Goal: Task Accomplishment & Management: Manage account settings

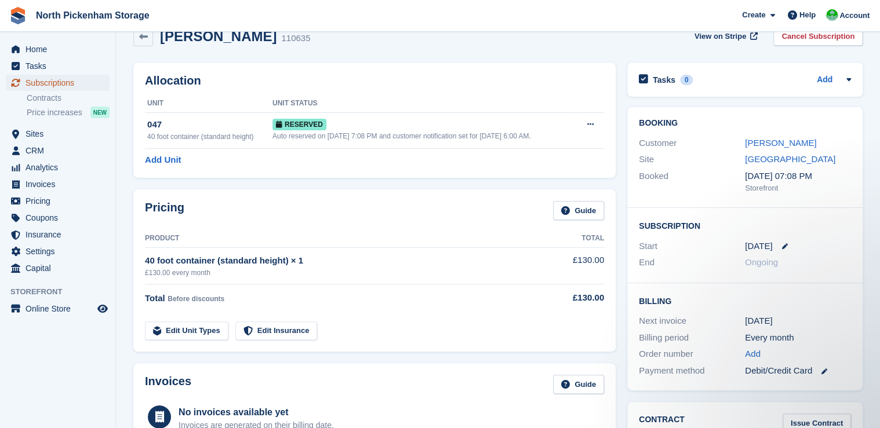
click at [43, 81] on span "Subscriptions" at bounding box center [61, 83] width 70 height 16
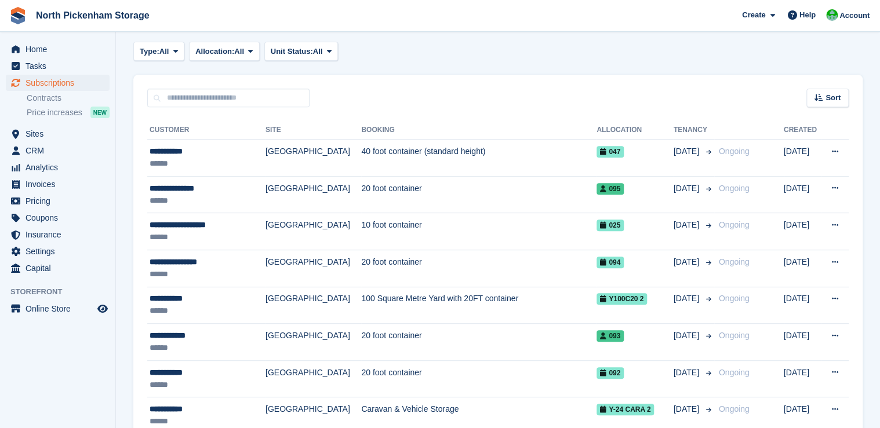
scroll to position [196, 0]
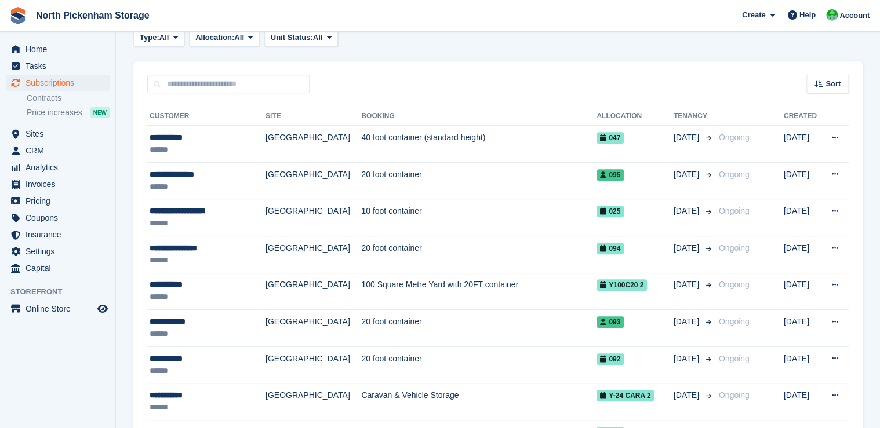
click at [605, 123] on th "Allocation" at bounding box center [634, 116] width 77 height 19
click at [603, 115] on th "Allocation" at bounding box center [634, 116] width 77 height 19
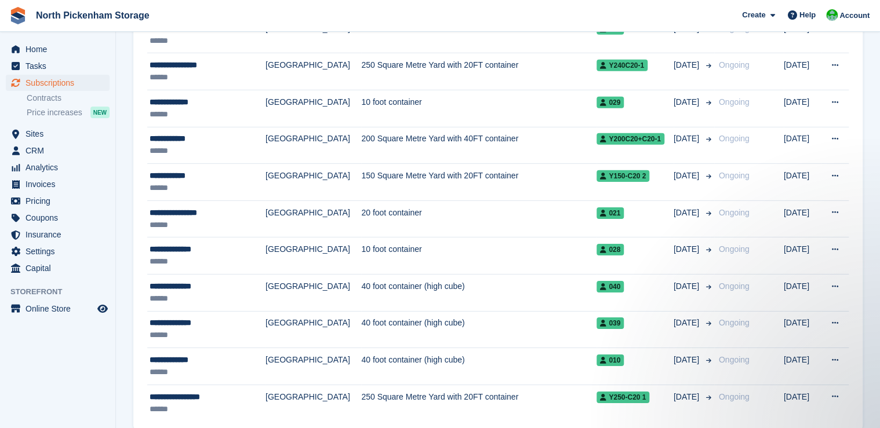
scroll to position [1788, 0]
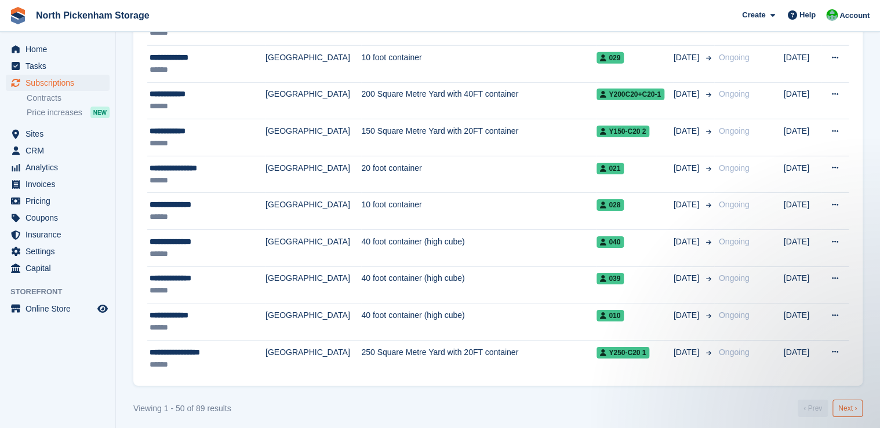
click at [843, 402] on link "Next ›" at bounding box center [847, 408] width 30 height 17
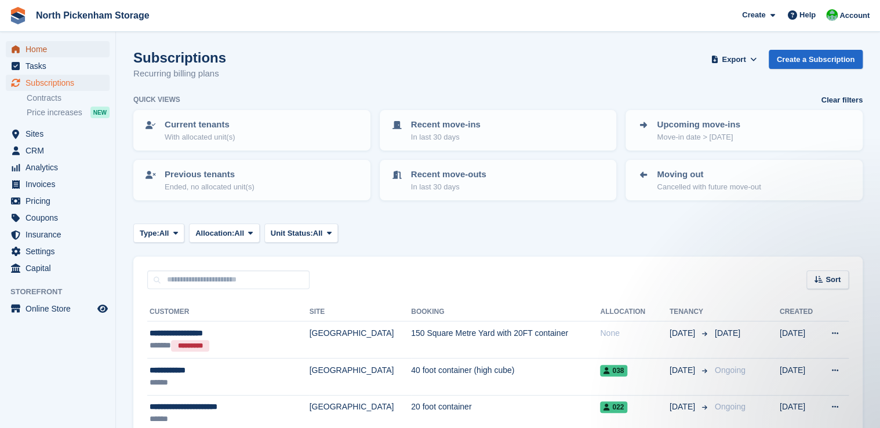
click at [46, 53] on span "Home" at bounding box center [61, 49] width 70 height 16
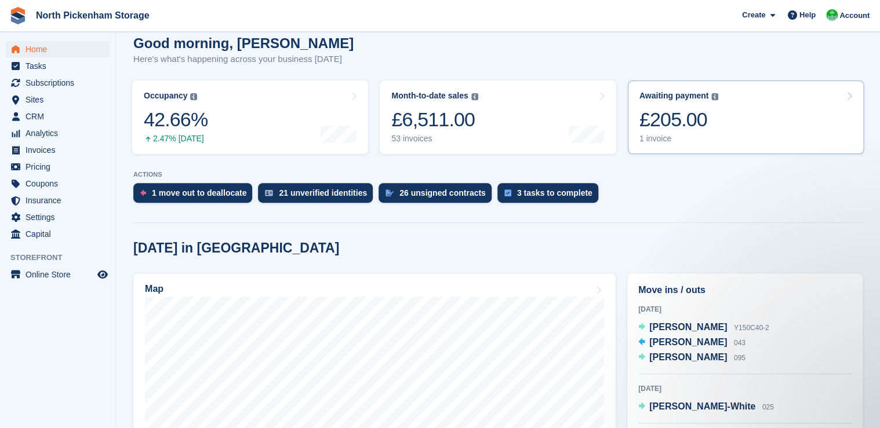
click at [705, 100] on div "Awaiting payment" at bounding box center [674, 96] width 70 height 10
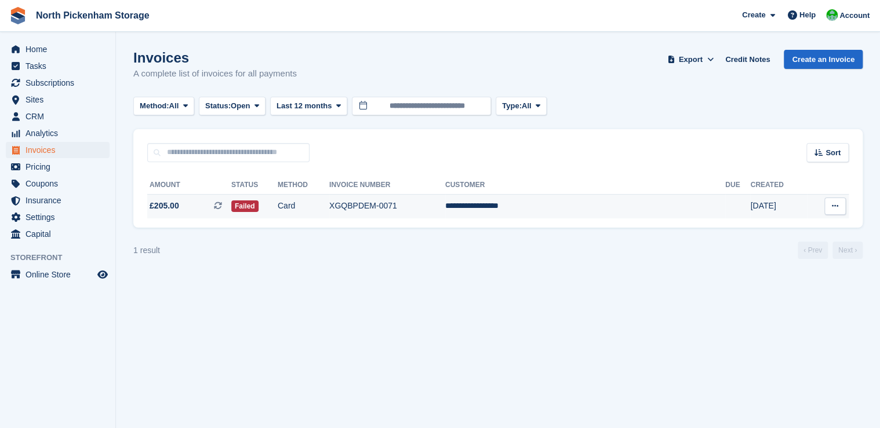
click at [834, 209] on icon at bounding box center [835, 206] width 6 height 8
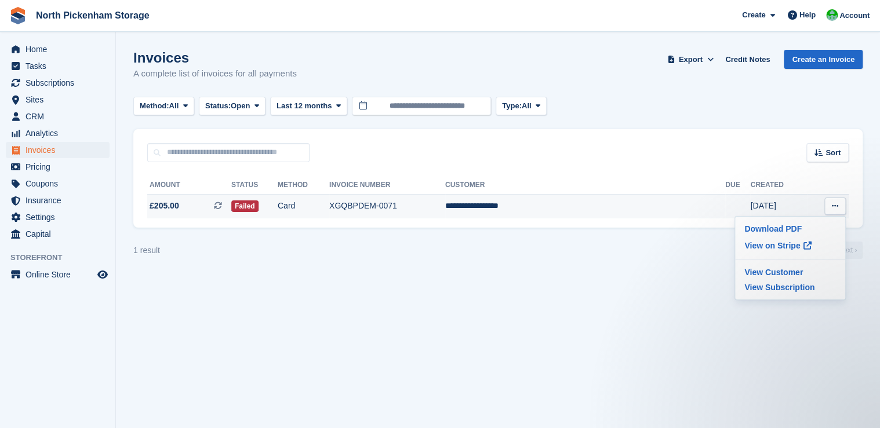
click at [445, 213] on td "XGQBPDEM-0071" at bounding box center [387, 206] width 116 height 24
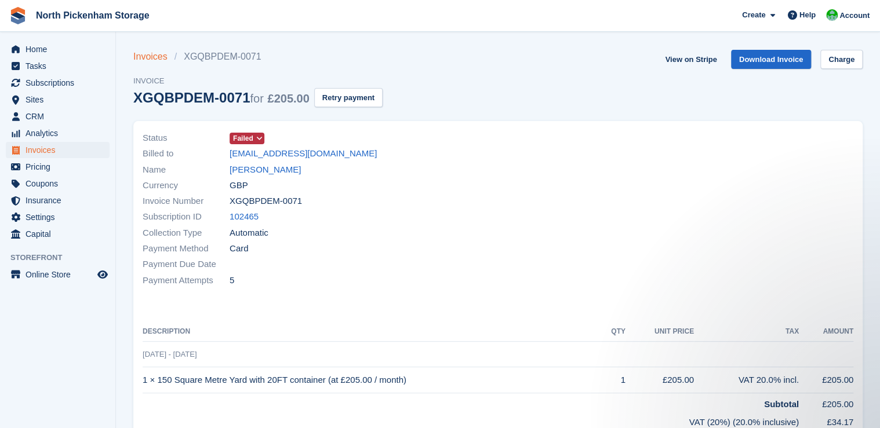
click at [153, 60] on link "Invoices" at bounding box center [153, 57] width 41 height 14
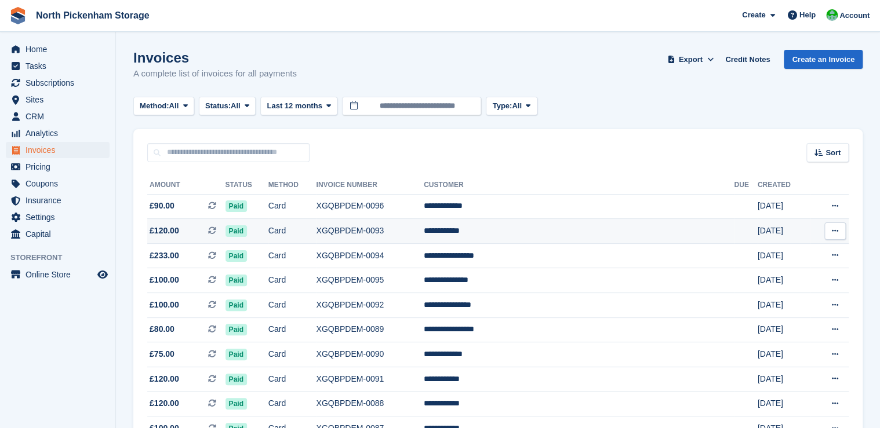
scroll to position [12, 0]
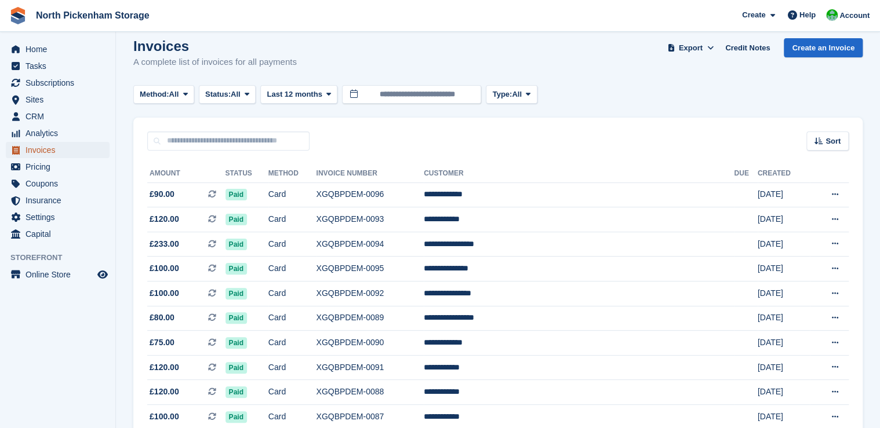
click at [43, 149] on span "Invoices" at bounding box center [61, 150] width 70 height 16
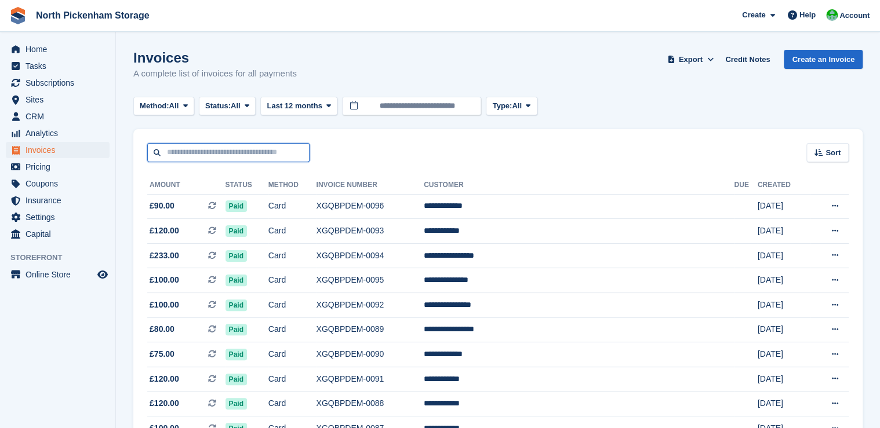
click at [250, 148] on input "text" at bounding box center [228, 152] width 162 height 19
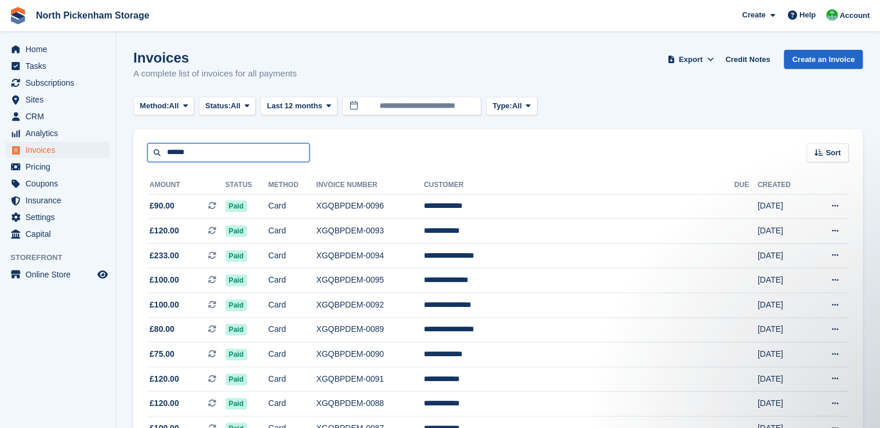
type input "******"
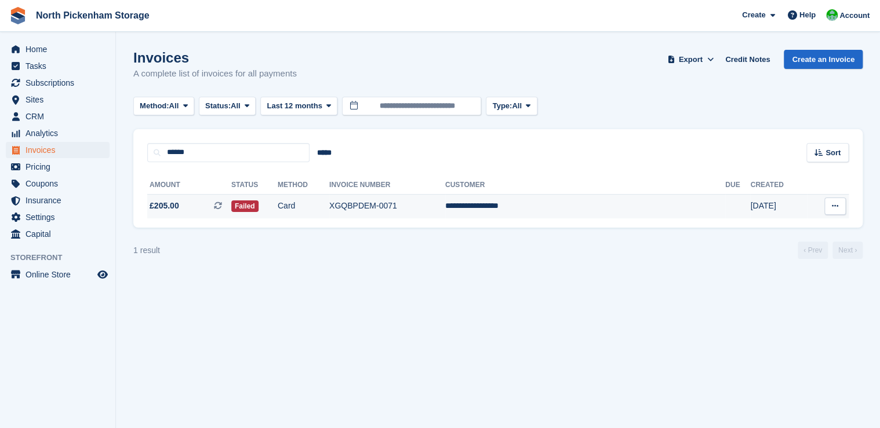
click at [837, 211] on button at bounding box center [834, 206] width 21 height 17
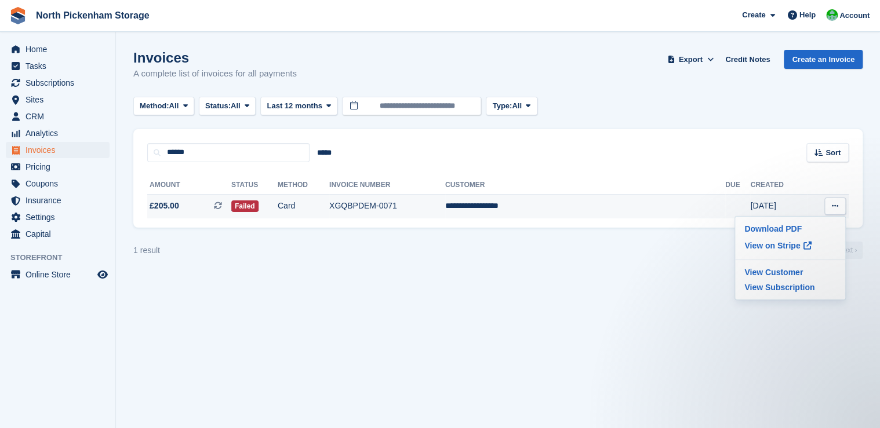
click at [445, 210] on td "XGQBPDEM-0071" at bounding box center [387, 206] width 116 height 24
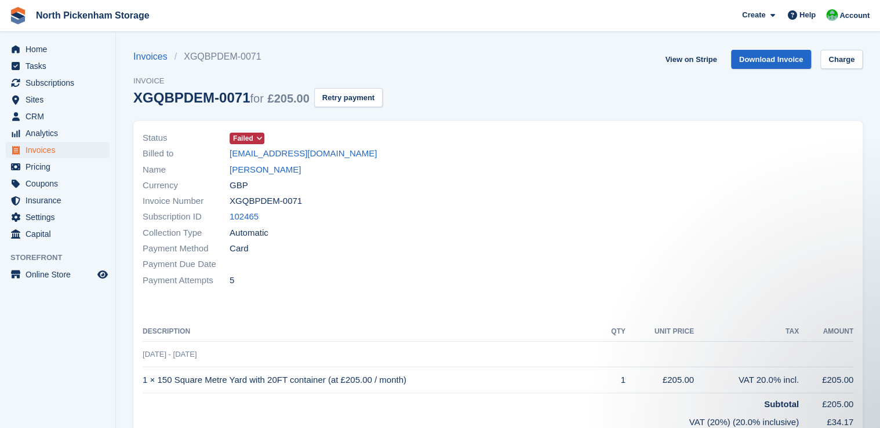
click at [257, 139] on icon at bounding box center [259, 138] width 6 height 7
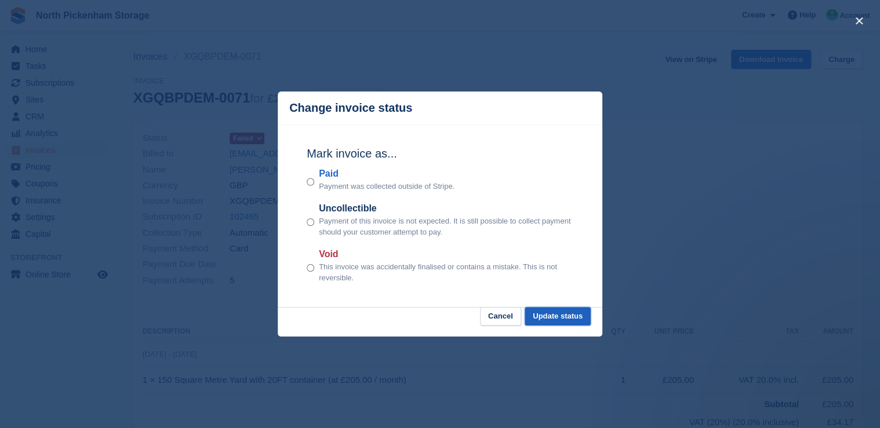
click at [551, 320] on button "Update status" at bounding box center [558, 316] width 66 height 19
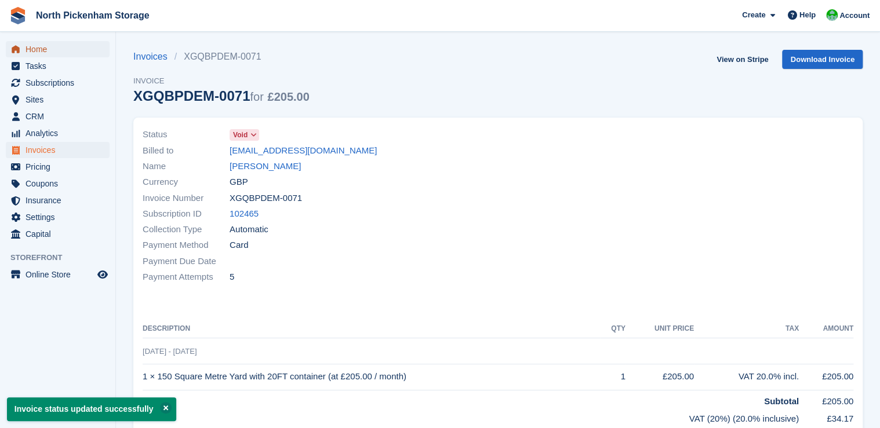
click at [39, 51] on span "Home" at bounding box center [61, 49] width 70 height 16
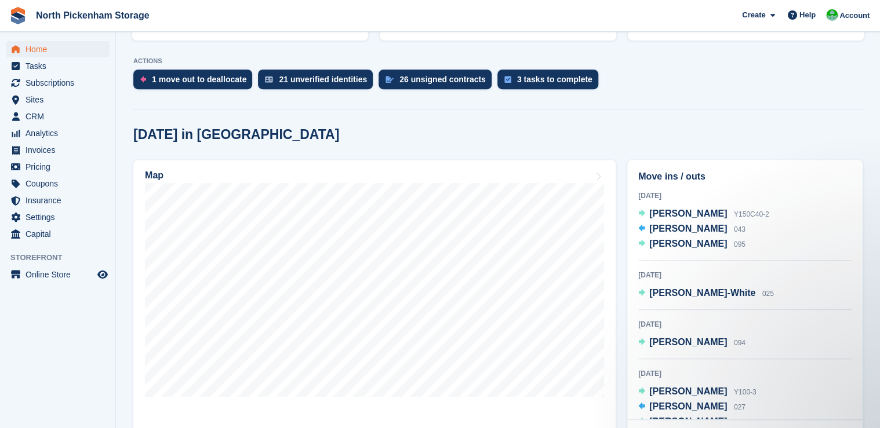
scroll to position [224, 0]
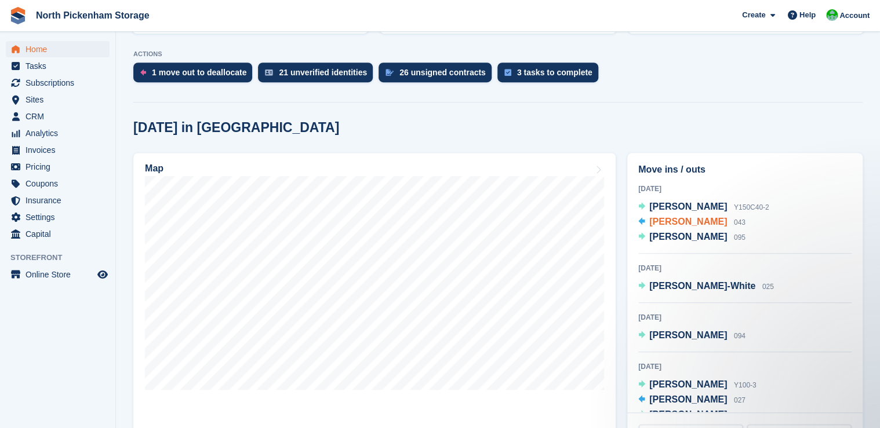
click at [651, 225] on span "[PERSON_NAME]" at bounding box center [688, 222] width 78 height 10
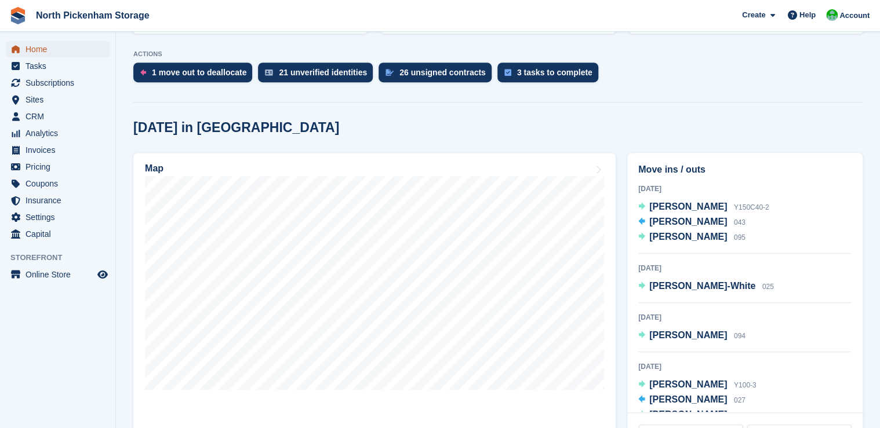
click at [37, 49] on span "Home" at bounding box center [61, 49] width 70 height 16
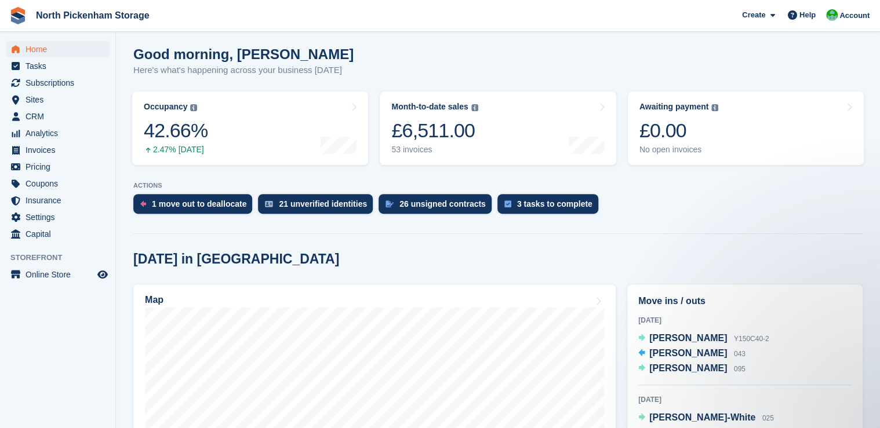
scroll to position [93, 0]
click at [42, 50] on span "Home" at bounding box center [61, 49] width 70 height 16
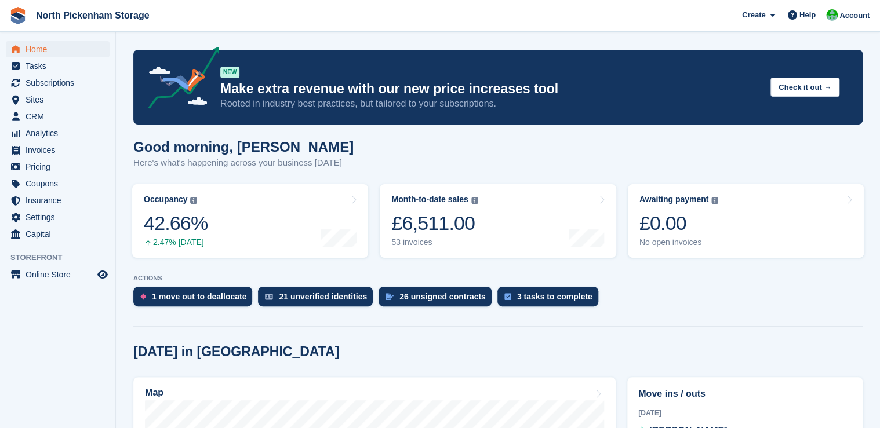
scroll to position [111, 0]
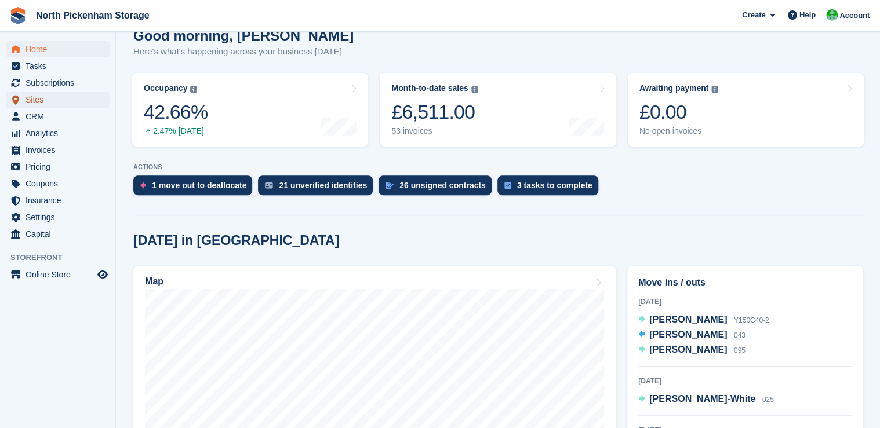
click at [43, 101] on span "Sites" at bounding box center [61, 100] width 70 height 16
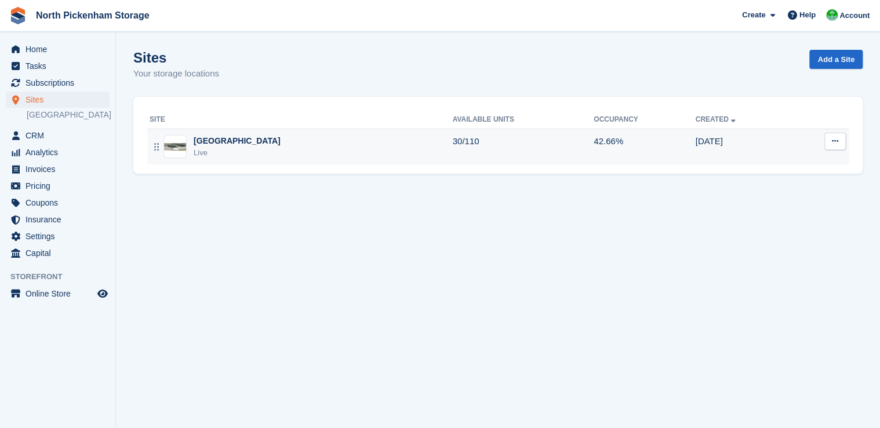
click at [217, 144] on div "[GEOGRAPHIC_DATA]" at bounding box center [237, 141] width 87 height 12
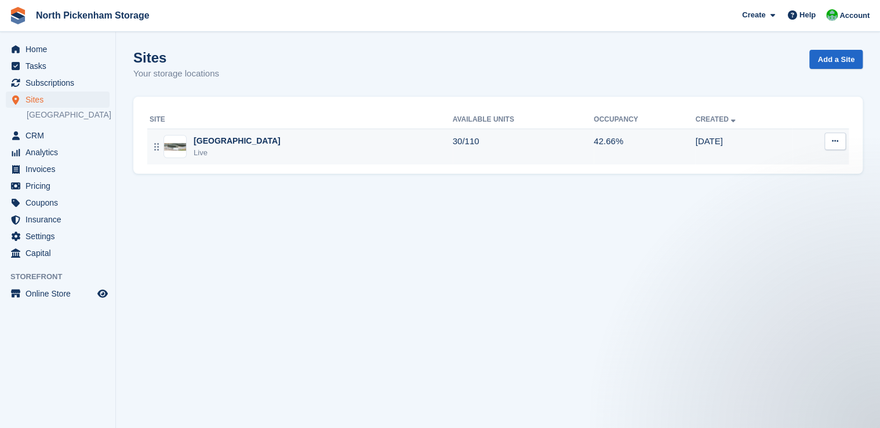
click at [454, 145] on td "30/110" at bounding box center [523, 147] width 141 height 36
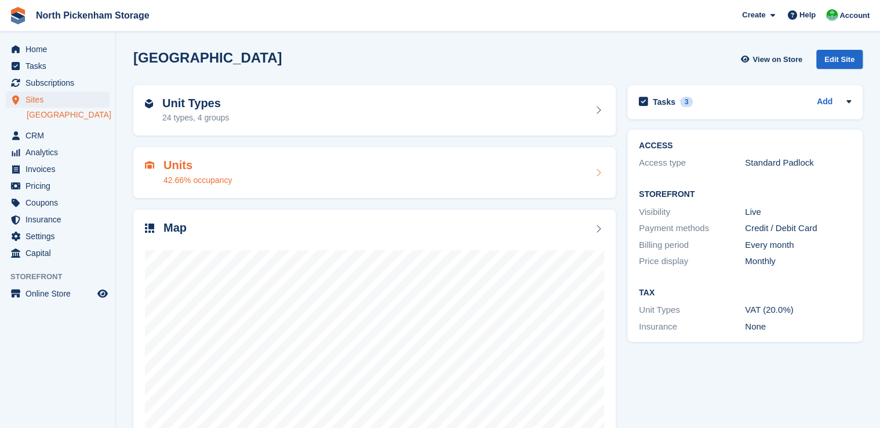
click at [181, 178] on div "42.66% occupancy" at bounding box center [197, 180] width 68 height 12
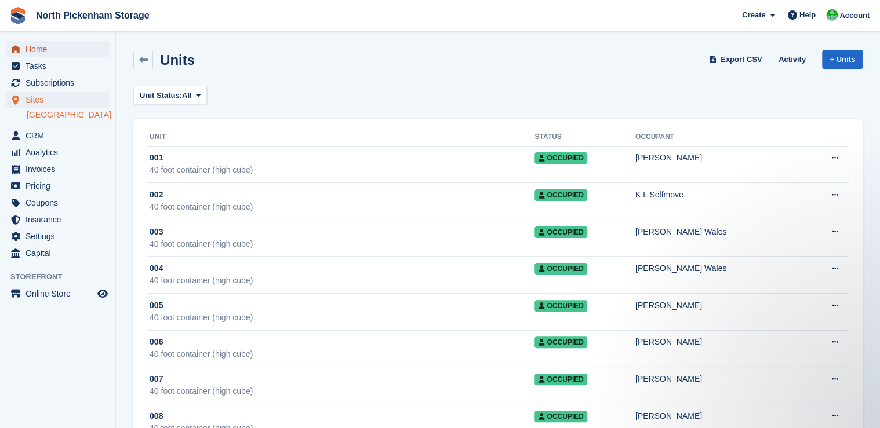
click at [40, 45] on span "Home" at bounding box center [61, 49] width 70 height 16
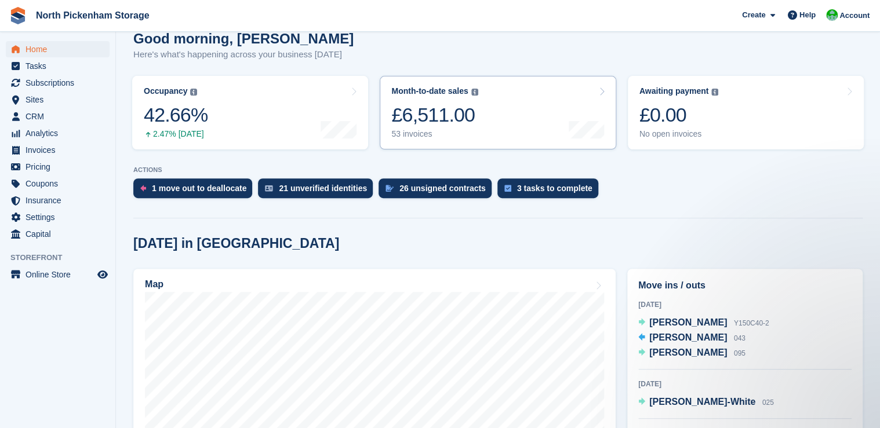
scroll to position [129, 0]
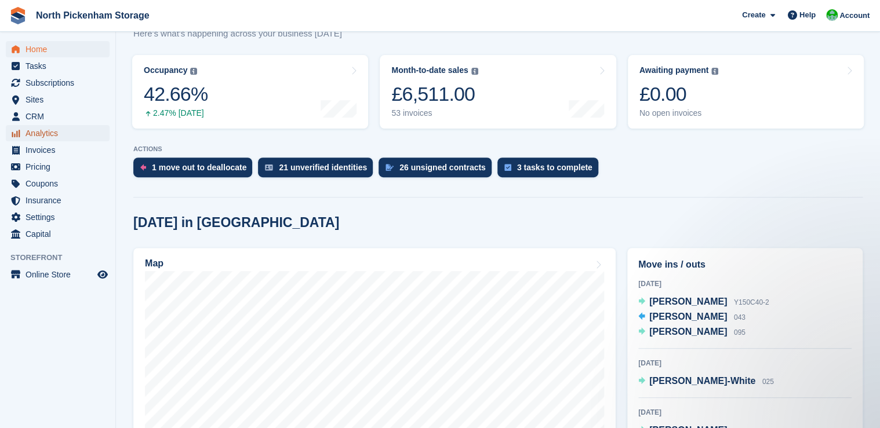
click at [26, 133] on span "Analytics" at bounding box center [61, 133] width 70 height 16
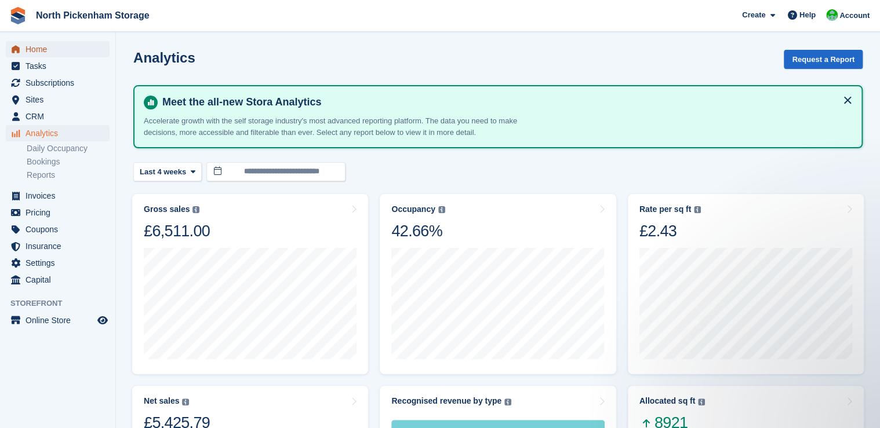
click at [39, 49] on span "Home" at bounding box center [61, 49] width 70 height 16
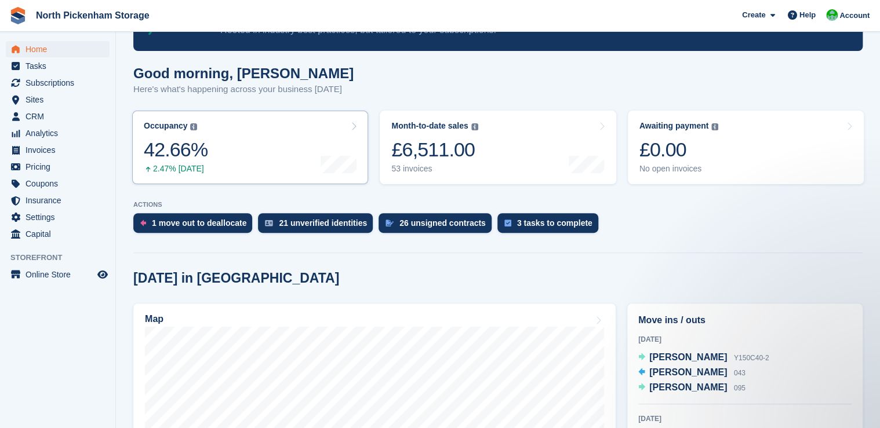
scroll to position [117, 0]
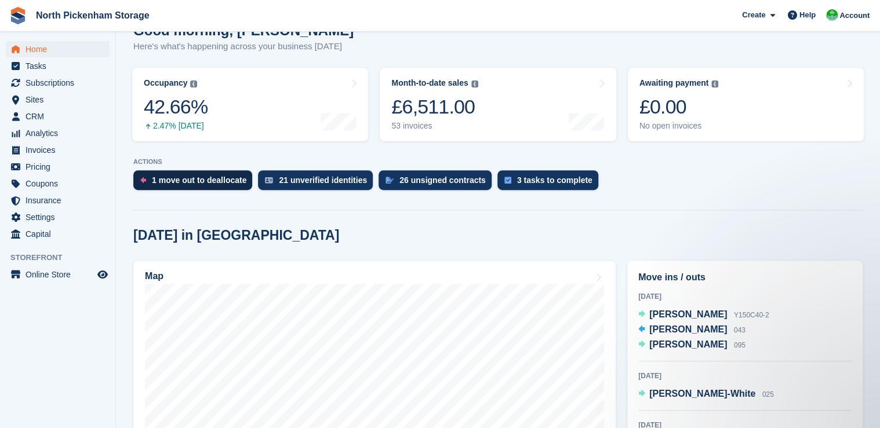
click at [186, 180] on div "1 move out to deallocate" at bounding box center [199, 180] width 94 height 9
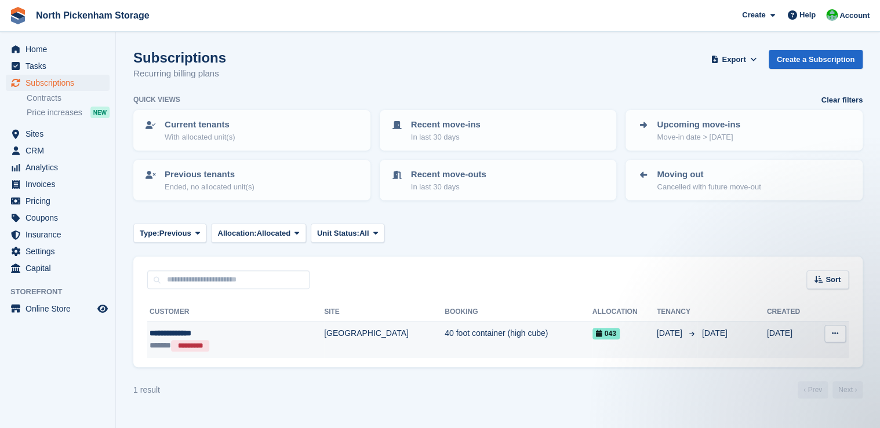
click at [231, 337] on div "**********" at bounding box center [211, 333] width 122 height 12
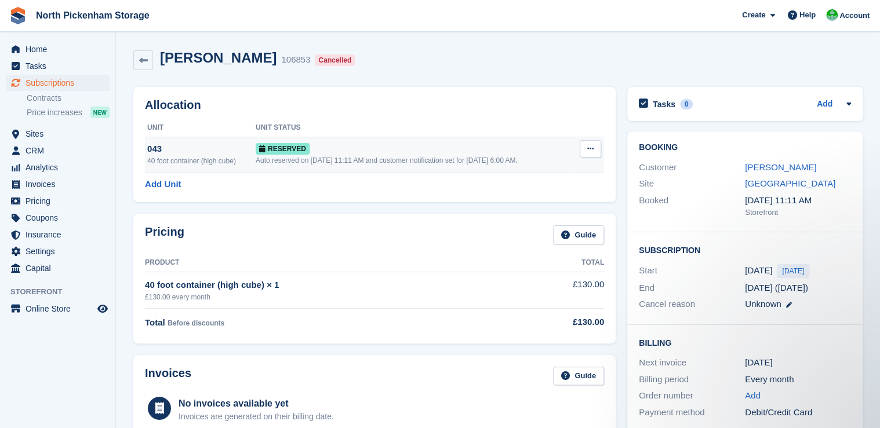
click at [584, 146] on button at bounding box center [590, 148] width 21 height 17
click at [452, 104] on h2 "Allocation" at bounding box center [374, 105] width 459 height 13
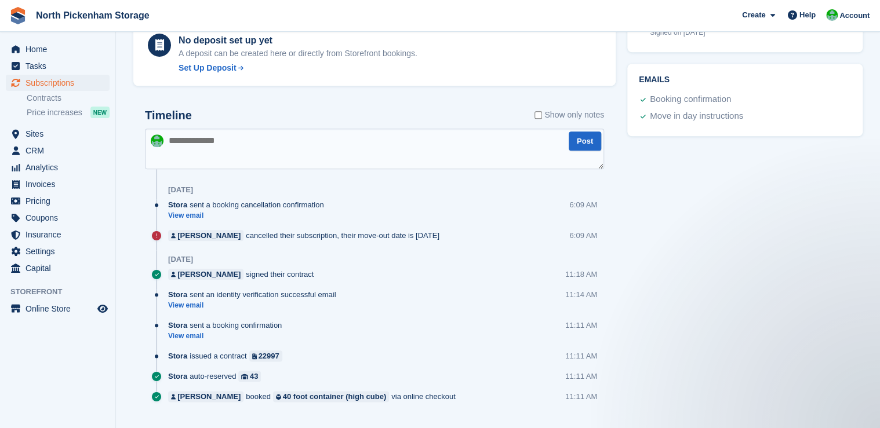
scroll to position [469, 0]
click at [184, 214] on link "View email" at bounding box center [249, 217] width 162 height 10
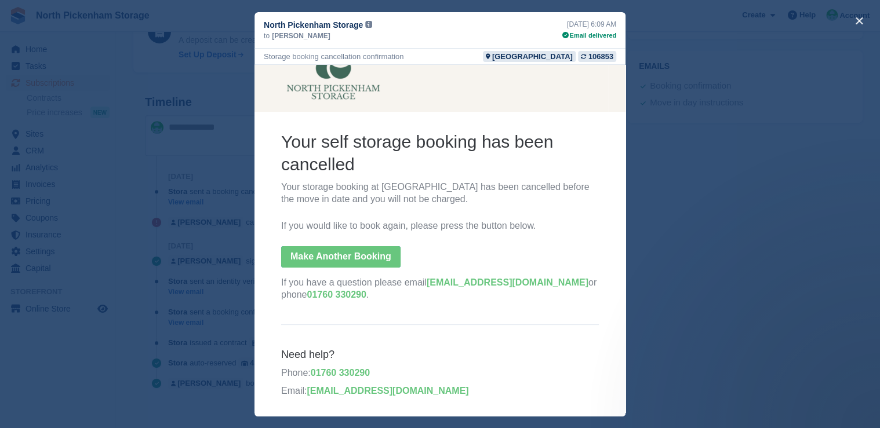
scroll to position [492, 0]
click at [860, 21] on button "close" at bounding box center [859, 21] width 19 height 19
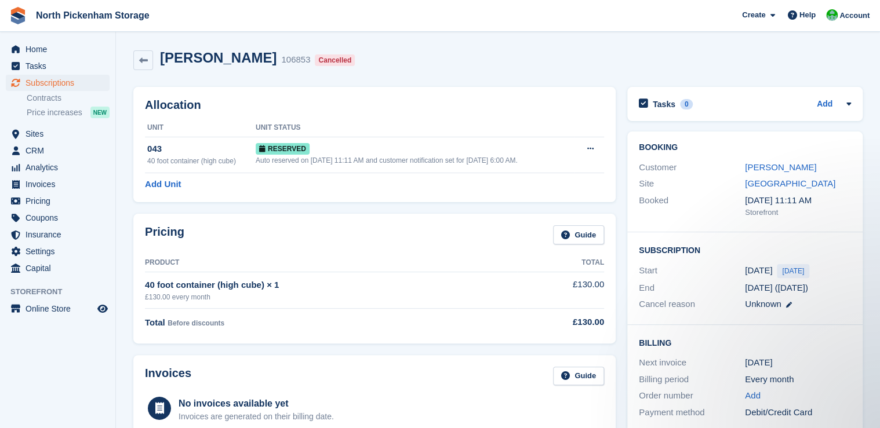
scroll to position [0, 0]
click at [591, 149] on icon at bounding box center [590, 149] width 6 height 8
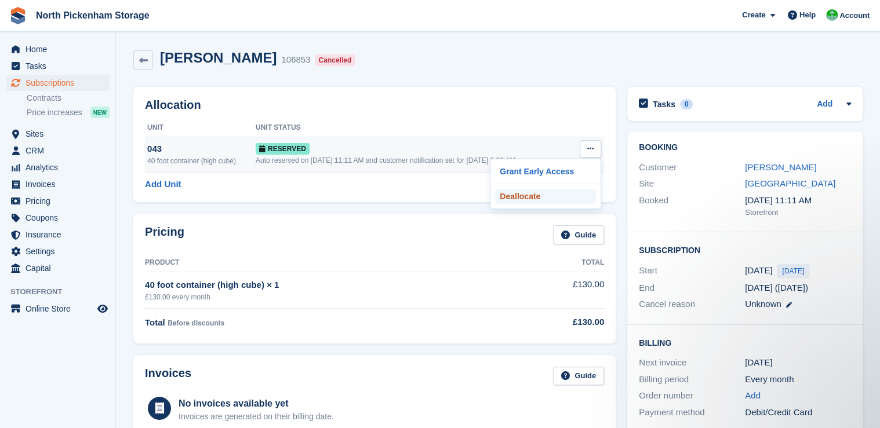
click at [535, 197] on p "Deallocate" at bounding box center [545, 196] width 101 height 15
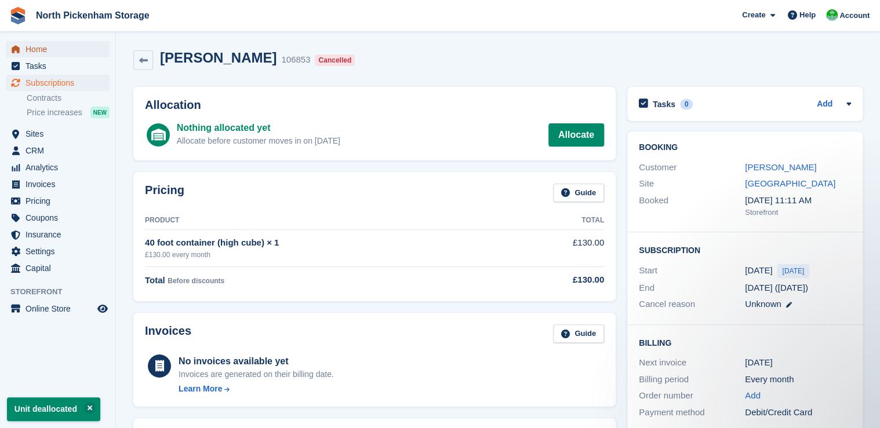
click at [37, 55] on span "Home" at bounding box center [61, 49] width 70 height 16
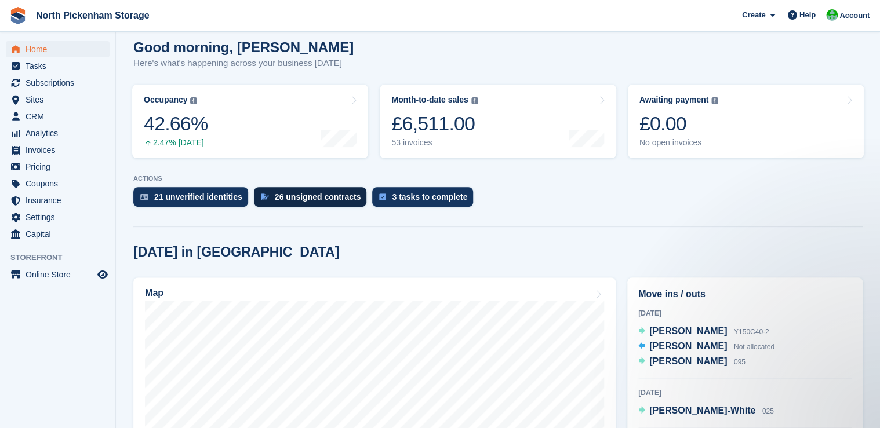
click at [318, 196] on div "26 unsigned contracts" at bounding box center [318, 196] width 86 height 9
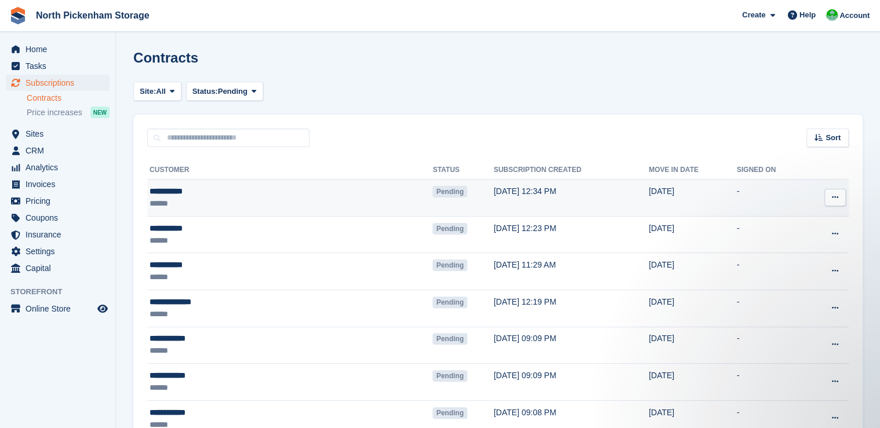
click at [836, 194] on icon at bounding box center [835, 198] width 6 height 8
click at [760, 220] on p "View contact" at bounding box center [790, 220] width 101 height 15
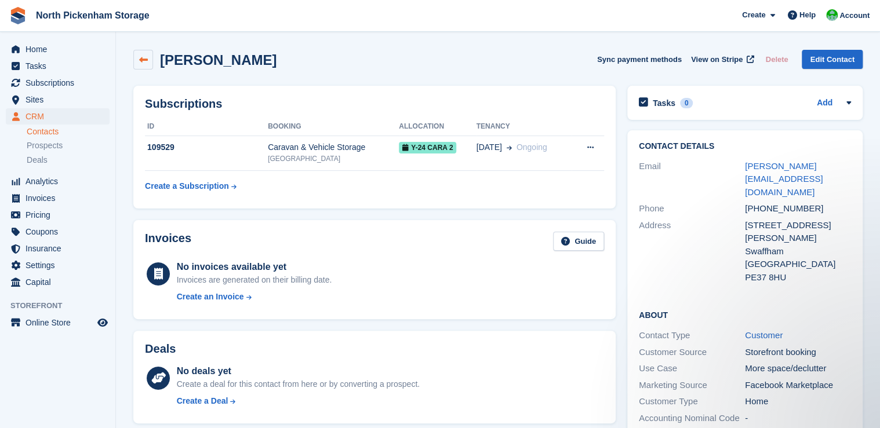
click at [138, 64] on link at bounding box center [143, 60] width 20 height 20
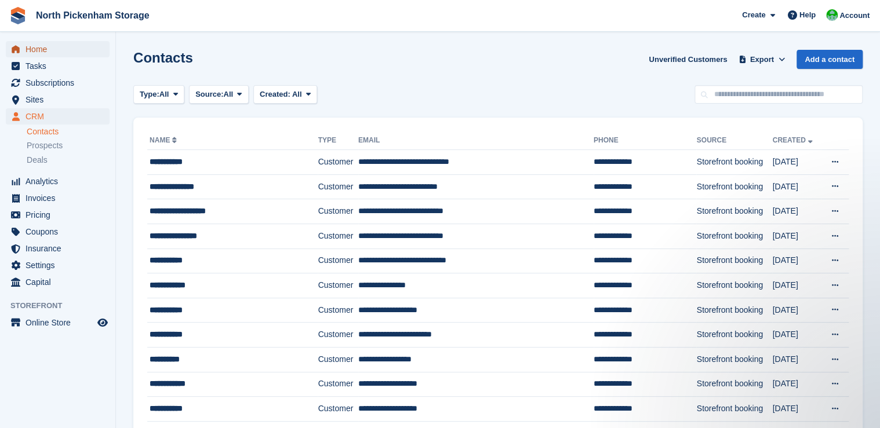
click at [39, 52] on span "Home" at bounding box center [61, 49] width 70 height 16
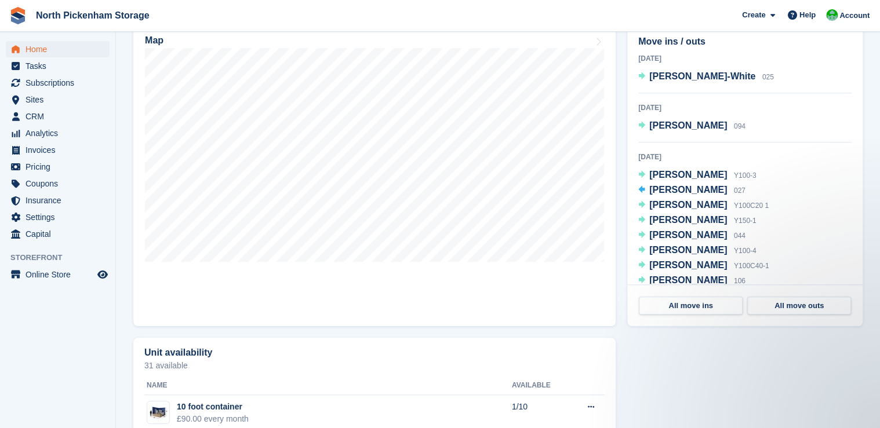
scroll to position [105, 0]
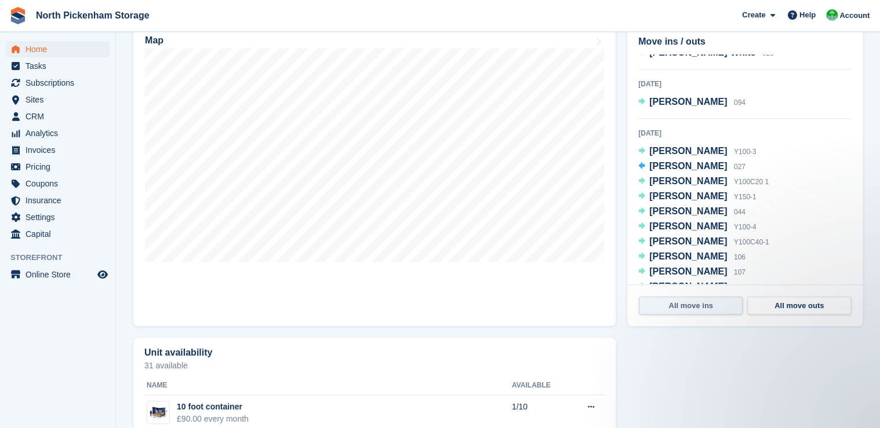
click at [679, 310] on link "All move ins" at bounding box center [691, 306] width 104 height 19
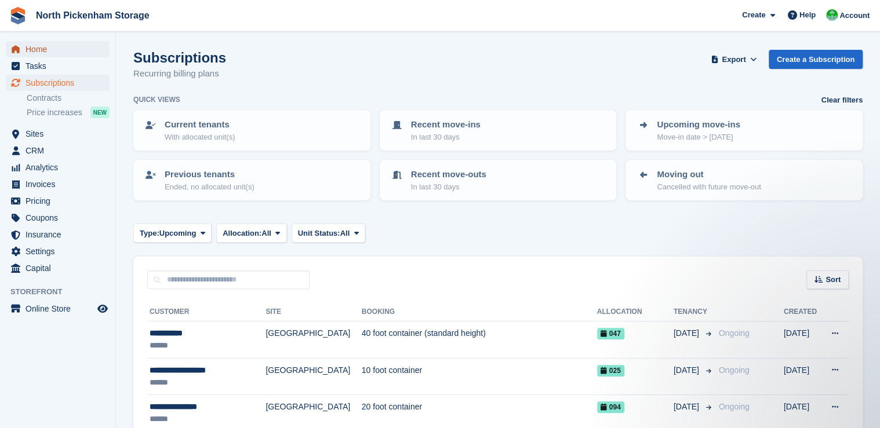
click at [42, 50] on span "Home" at bounding box center [61, 49] width 70 height 16
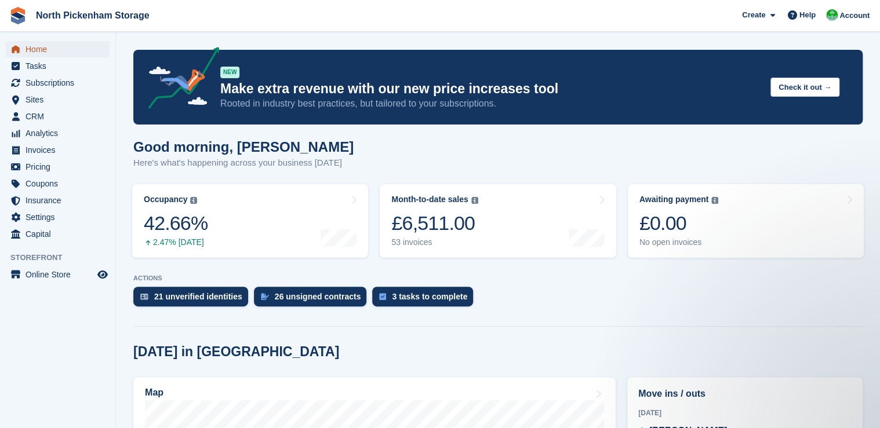
click at [44, 47] on span "Home" at bounding box center [61, 49] width 70 height 16
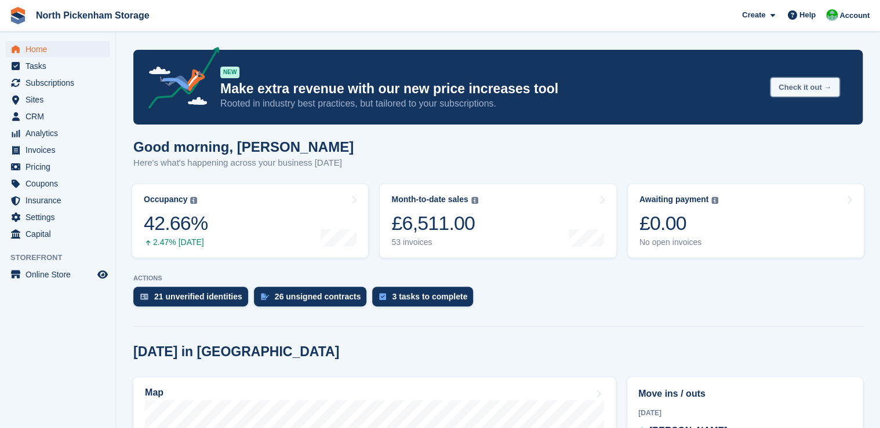
click at [806, 90] on button "Check it out →" at bounding box center [804, 87] width 69 height 19
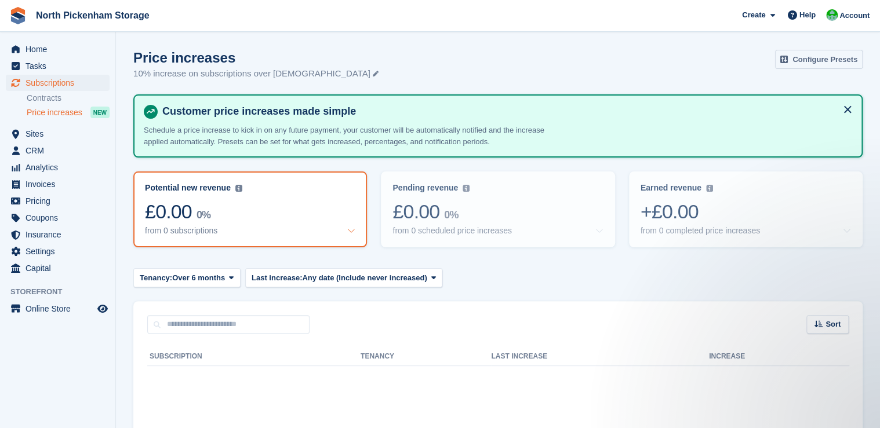
click at [814, 62] on link "Configure Presets" at bounding box center [819, 59] width 88 height 19
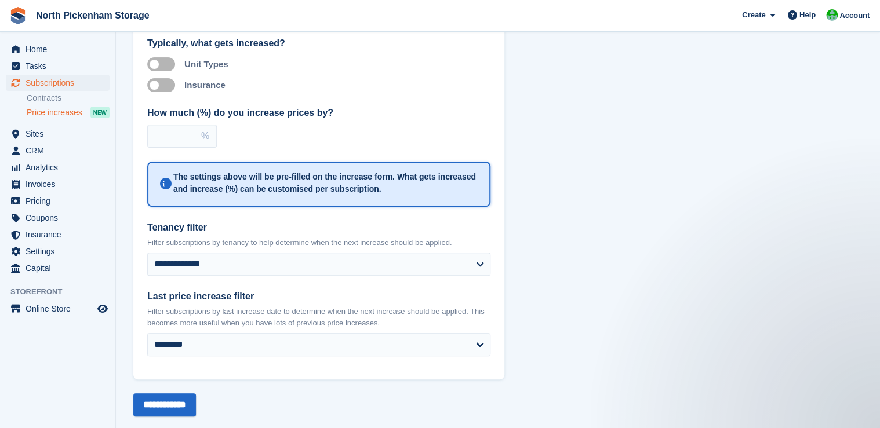
scroll to position [117, 0]
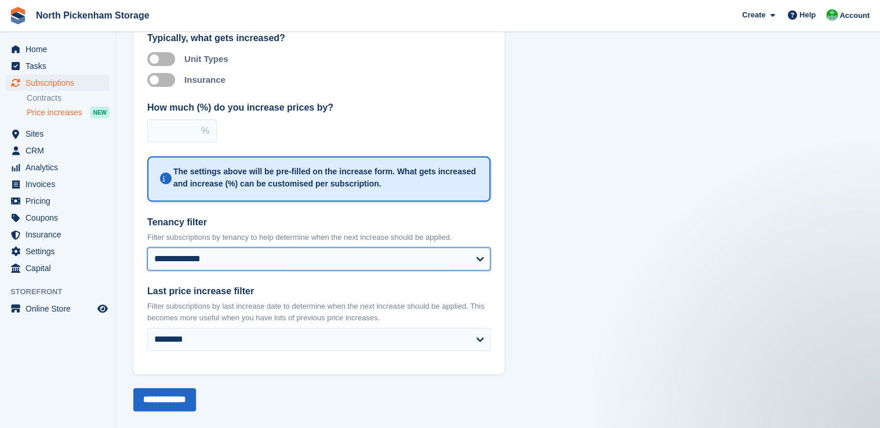
click at [290, 250] on select "**********" at bounding box center [318, 258] width 343 height 23
select select "**********"
click at [147, 247] on select "**********" at bounding box center [318, 258] width 343 height 23
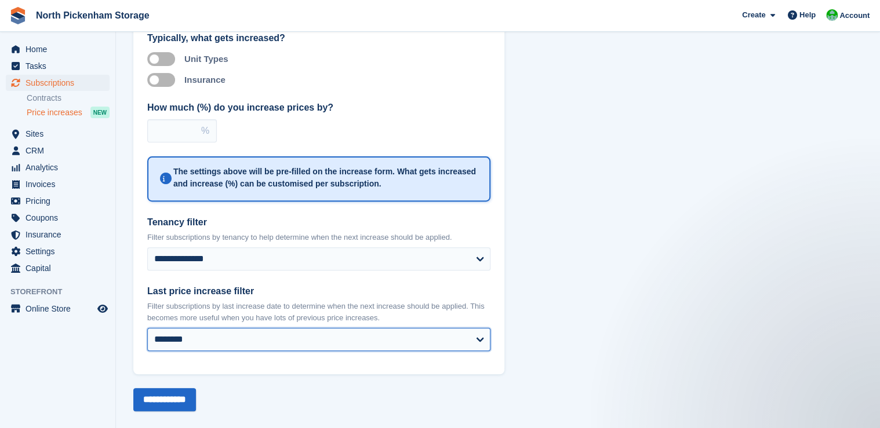
click at [232, 338] on select "**********" at bounding box center [318, 339] width 343 height 23
select select "**********"
click at [147, 328] on select "**********" at bounding box center [318, 339] width 343 height 23
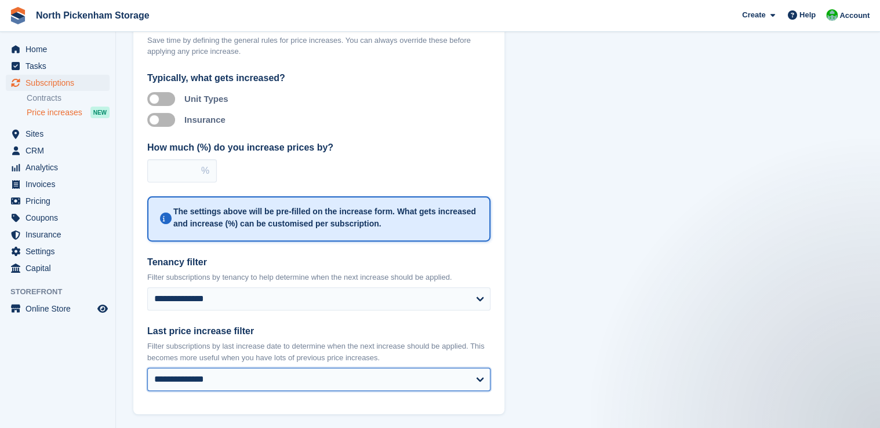
scroll to position [0, 0]
